Goal: Navigation & Orientation: Find specific page/section

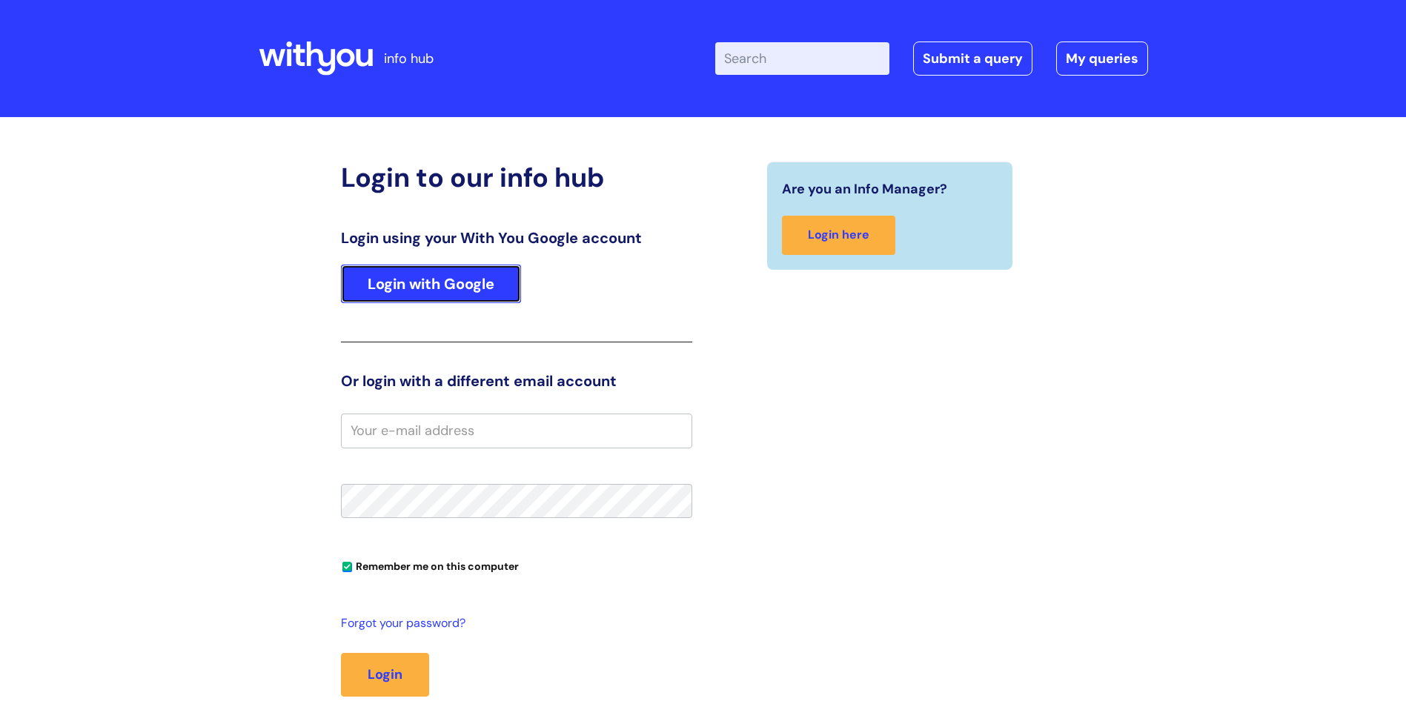
click at [443, 277] on link "Login with Google" at bounding box center [431, 284] width 180 height 39
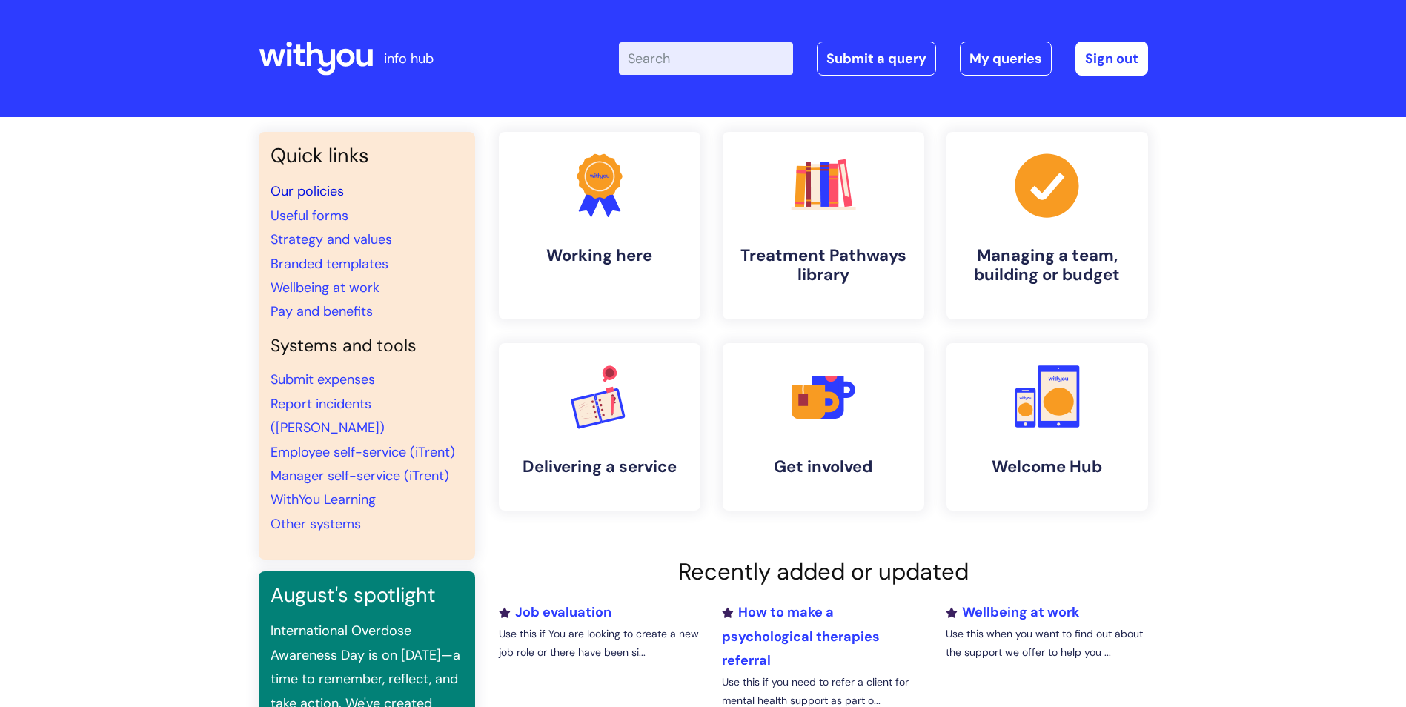
click at [316, 185] on link "Our policies" at bounding box center [307, 191] width 73 height 18
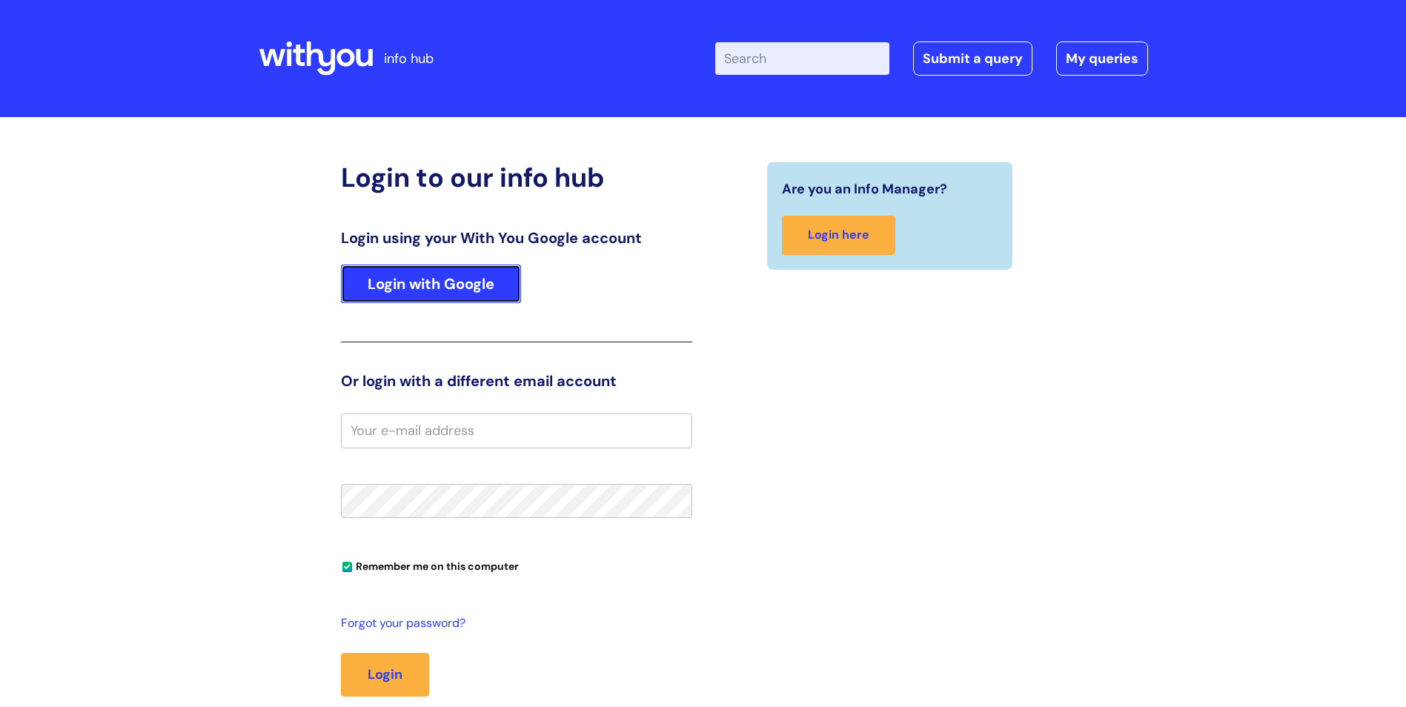
click at [436, 295] on link "Login with Google" at bounding box center [431, 284] width 180 height 39
